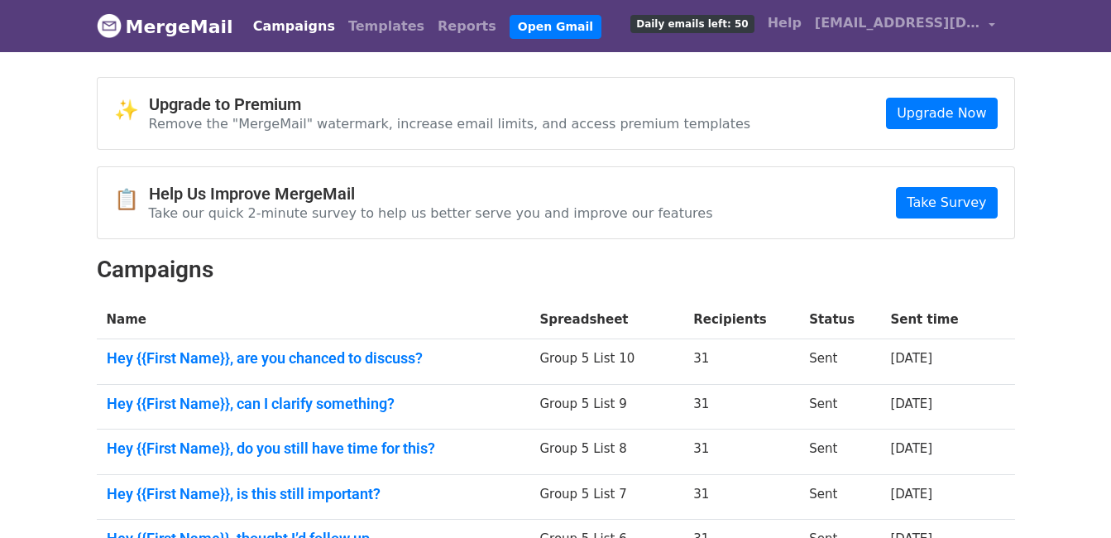
click at [273, 29] on link "Campaigns" at bounding box center [294, 26] width 95 height 33
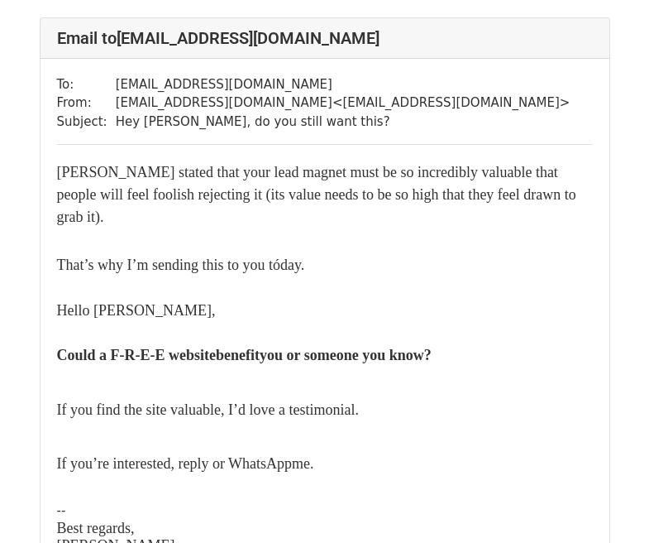
scroll to position [83, 0]
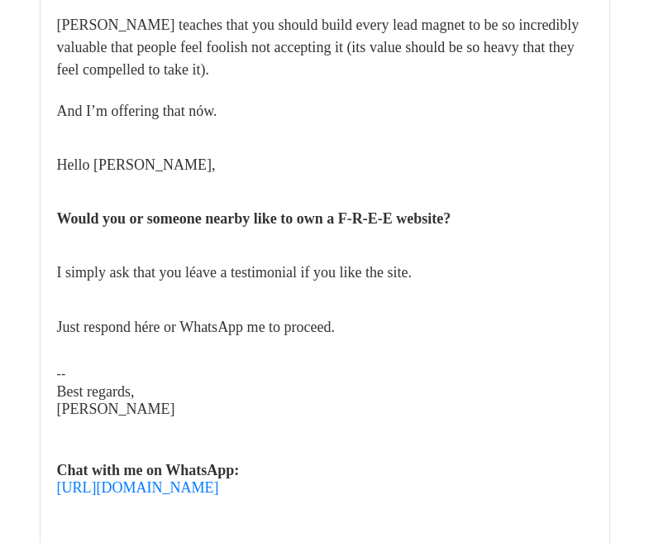
scroll to position [248, 0]
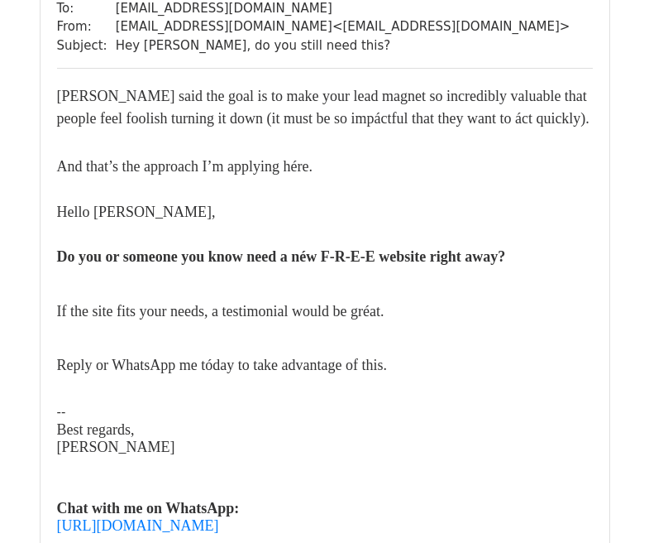
scroll to position [248, 0]
